Goal: Task Accomplishment & Management: Manage account settings

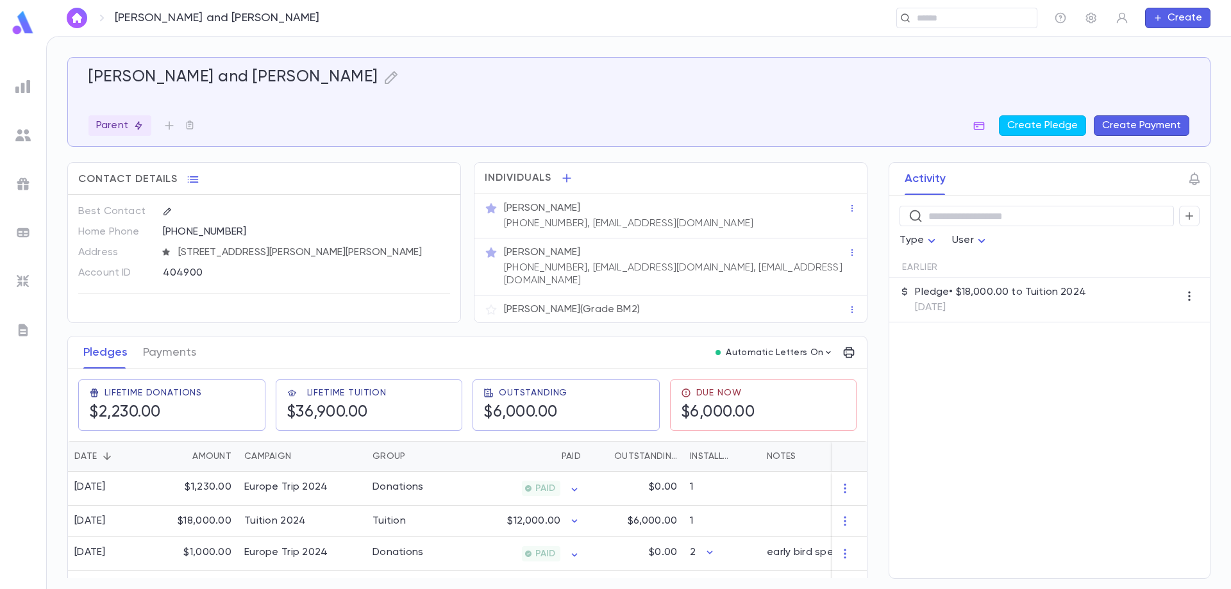
click at [973, 385] on div "​ Type User Earlier Pledge • $18,000.00 to Tuition 2024 [DATE]" at bounding box center [1049, 387] width 321 height 383
click at [986, 445] on div "​ Type User Earlier Pledge • $18,000.00 to Tuition 2024 [DATE]" at bounding box center [1049, 387] width 321 height 383
click at [457, 26] on div "​" at bounding box center [689, 18] width 695 height 21
click at [1030, 417] on div "​ Type User Earlier Pledge • $18,000.00 to Tuition 2024 [DATE]" at bounding box center [1049, 387] width 321 height 383
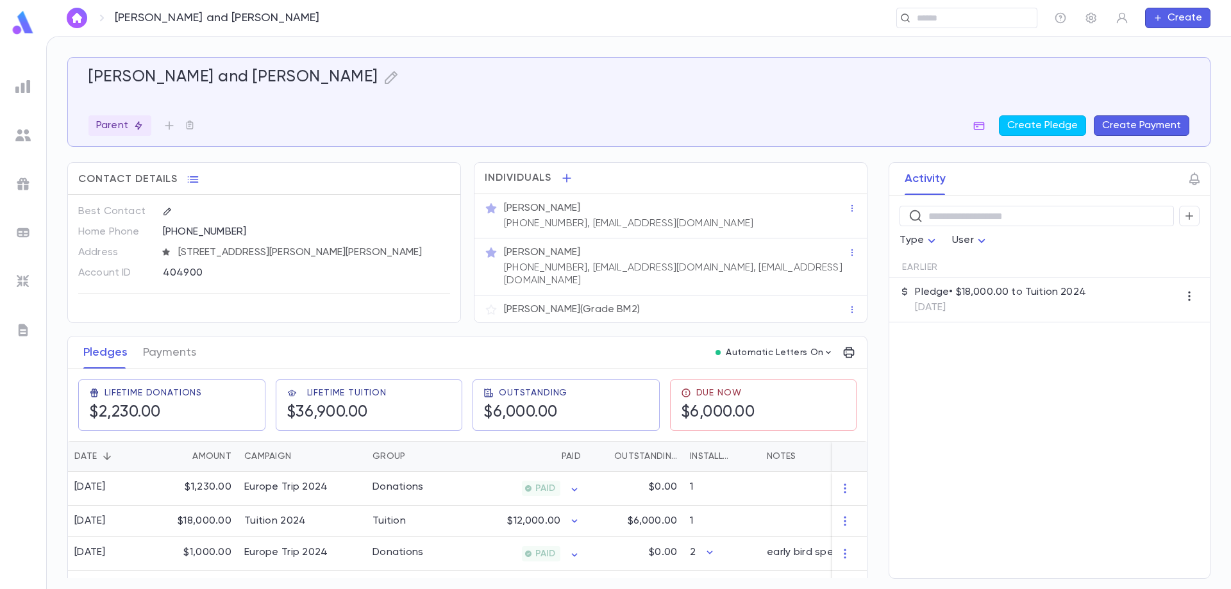
click at [571, 24] on div "​" at bounding box center [689, 18] width 695 height 21
click at [459, 36] on div "[PERSON_NAME] and [PERSON_NAME] Parent Create Pledge Create Payment Contact Det…" at bounding box center [638, 312] width 1185 height 553
click at [476, 24] on div "​" at bounding box center [689, 18] width 695 height 21
click at [439, 27] on div "​" at bounding box center [689, 18] width 695 height 21
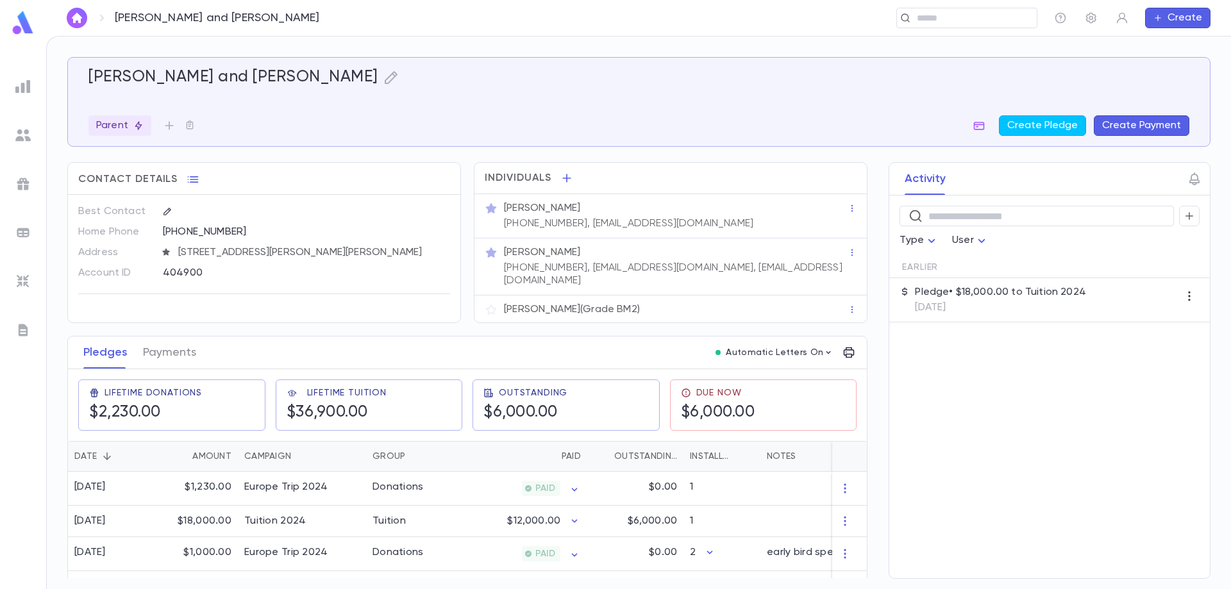
click at [493, 25] on div "​" at bounding box center [689, 18] width 695 height 21
